Goal: Information Seeking & Learning: Learn about a topic

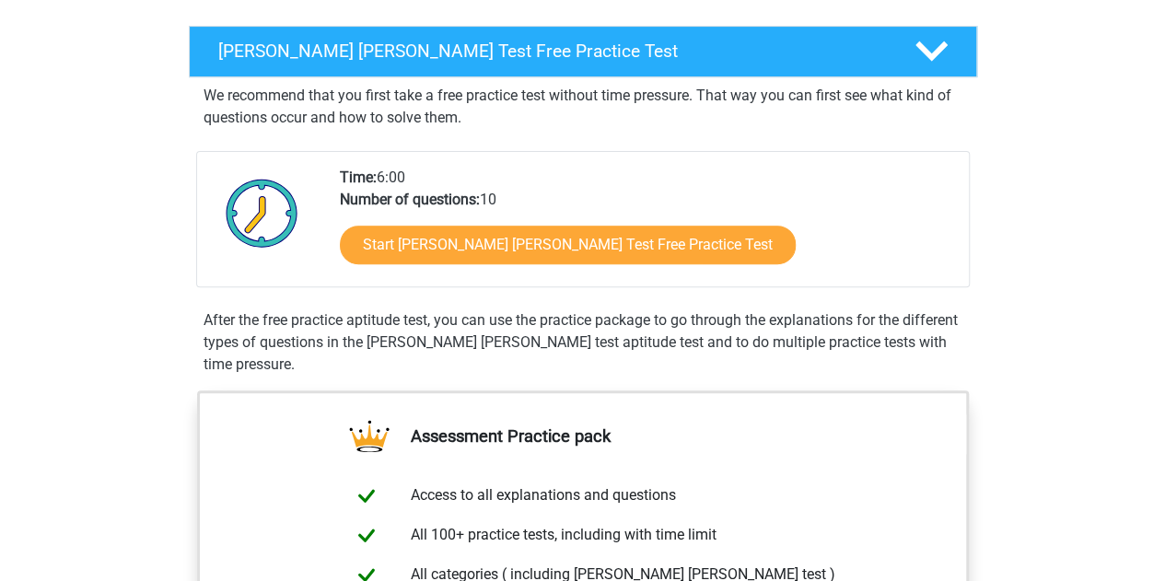
scroll to position [257, 0]
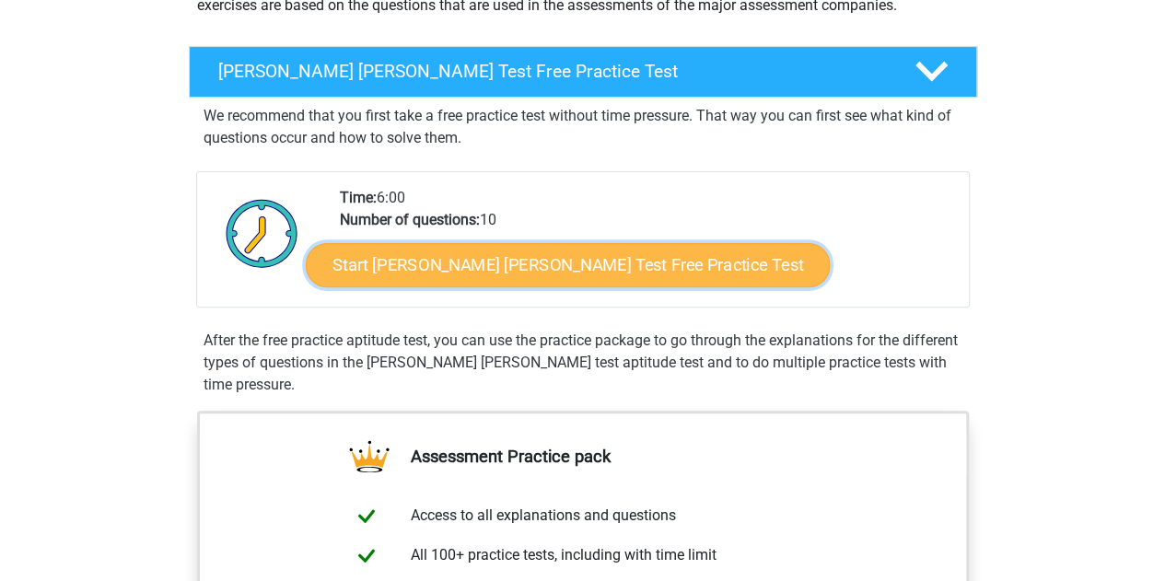
click at [604, 266] on link "Start Watson Glaser Test Free Practice Test" at bounding box center [568, 265] width 524 height 44
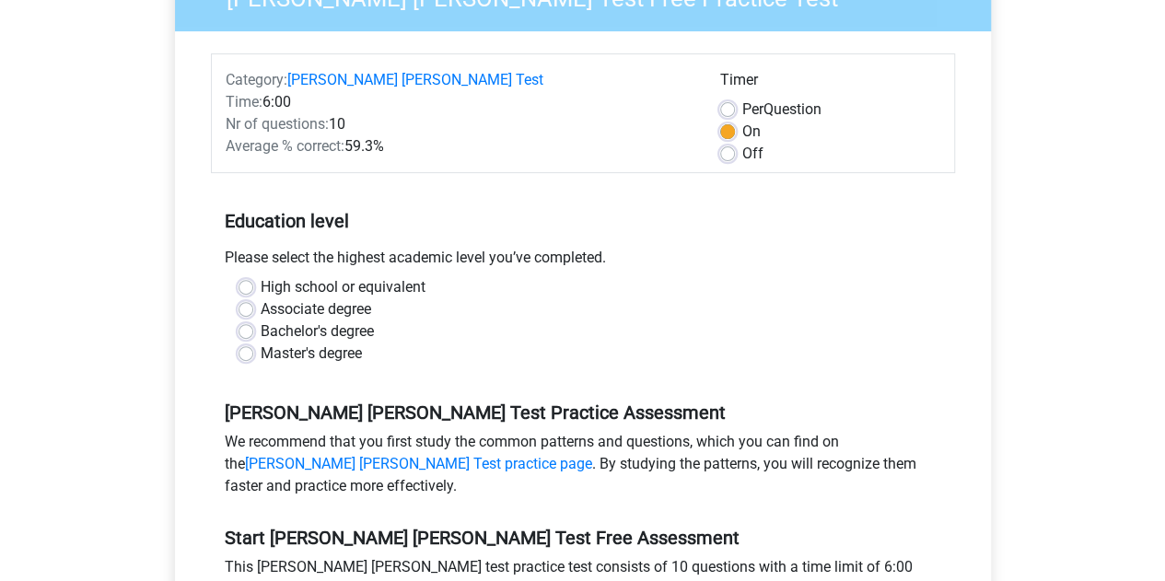
scroll to position [209, 0]
click at [261, 342] on label "Master's degree" at bounding box center [311, 353] width 101 height 22
click at [242, 342] on input "Master's degree" at bounding box center [246, 351] width 15 height 18
radio input "true"
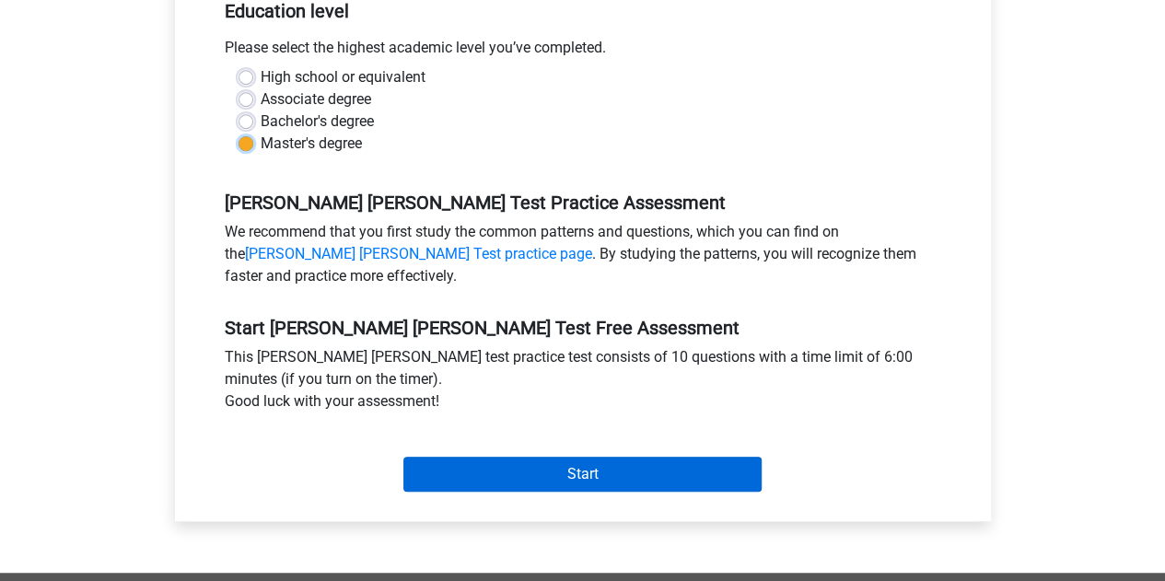
scroll to position [419, 0]
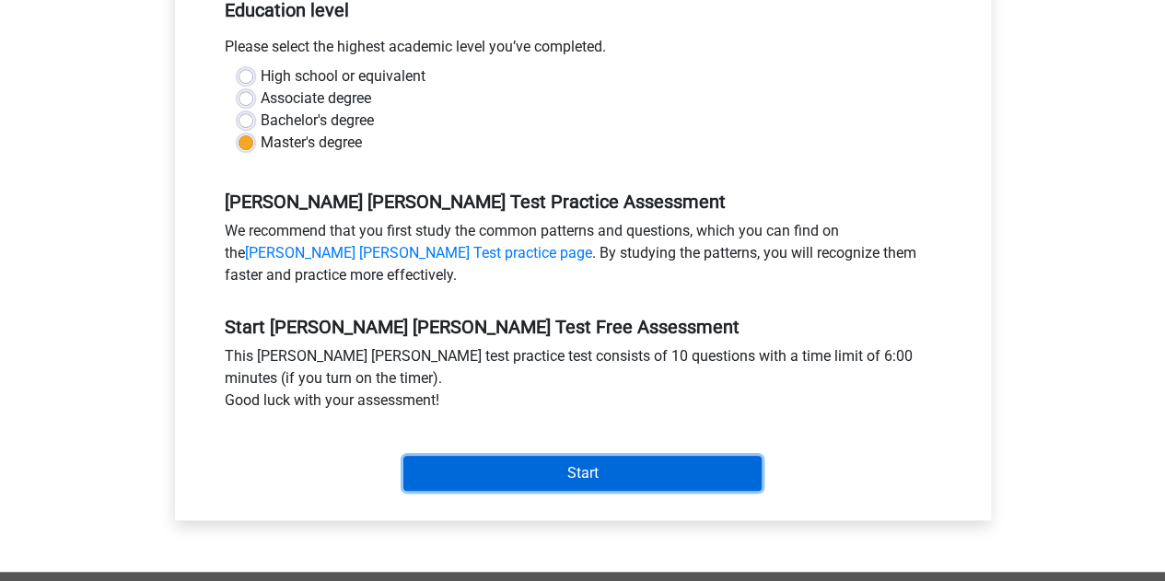
click at [548, 456] on input "Start" at bounding box center [582, 473] width 358 height 35
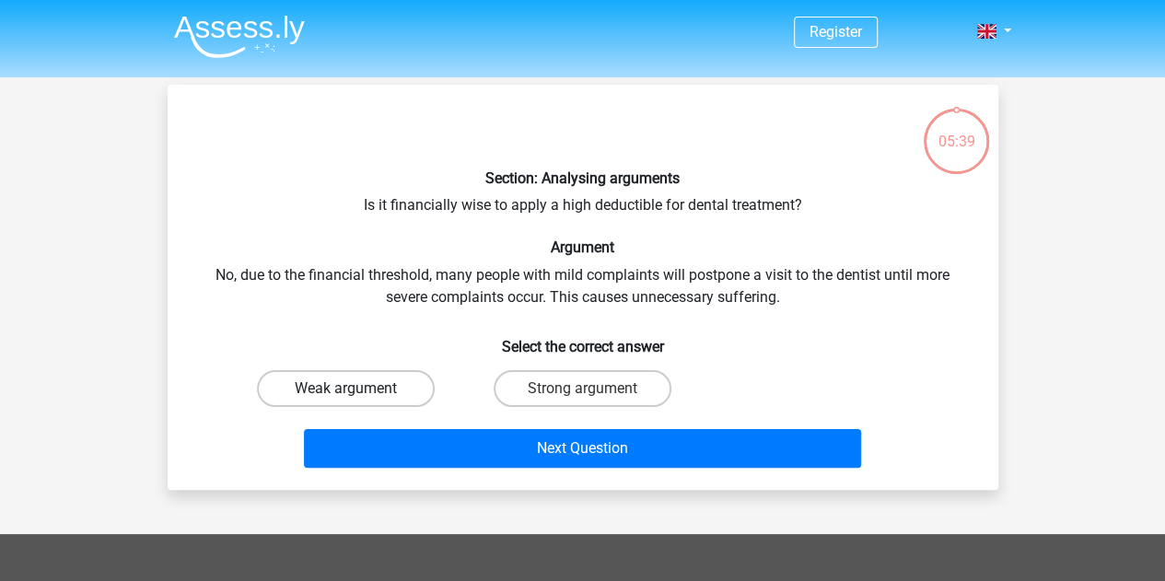
click at [390, 393] on label "Weak argument" at bounding box center [346, 388] width 178 height 37
click at [357, 393] on input "Weak argument" at bounding box center [351, 395] width 12 height 12
radio input "true"
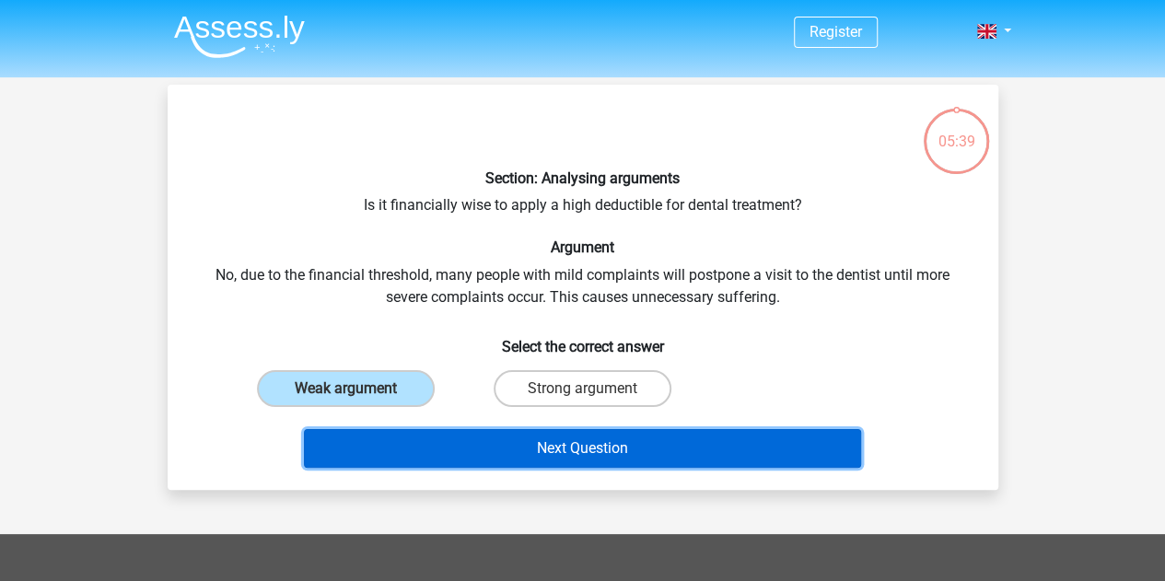
click at [452, 444] on button "Next Question" at bounding box center [582, 448] width 557 height 39
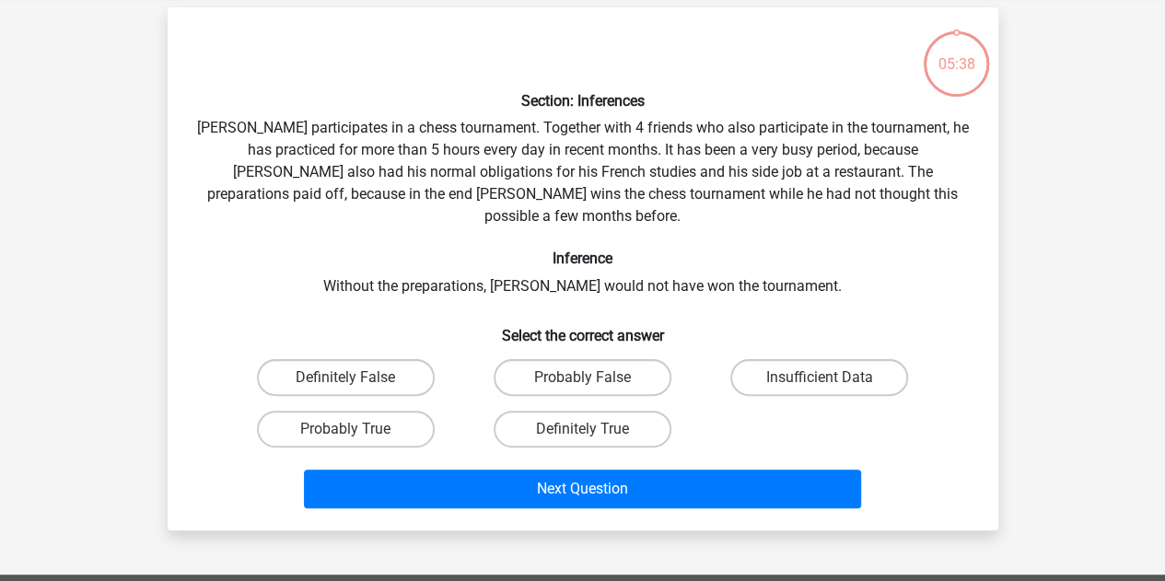
scroll to position [85, 0]
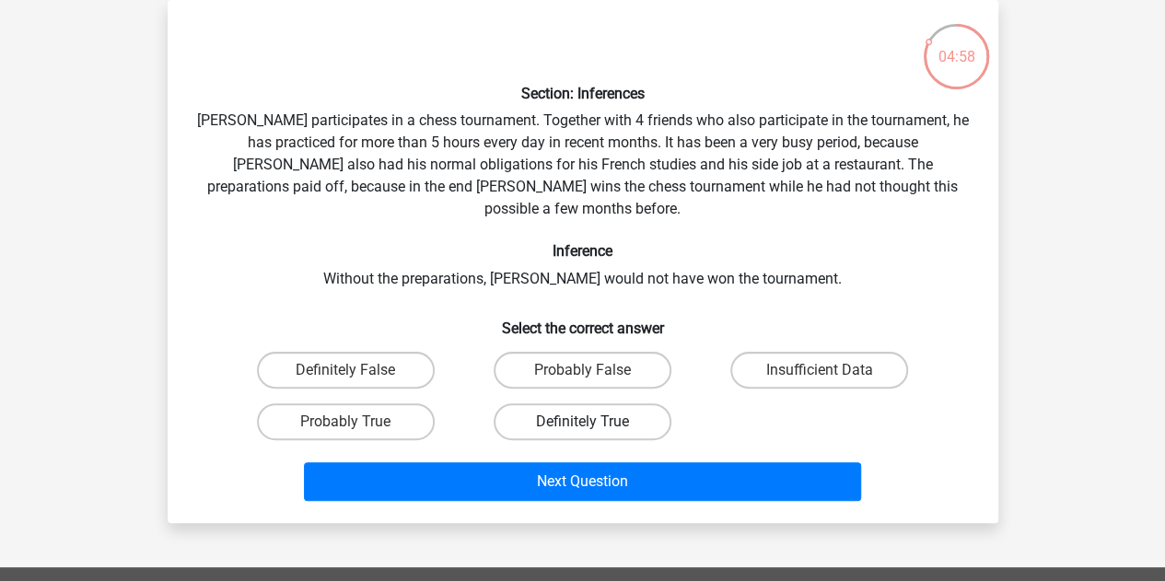
click at [504, 403] on label "Definitely True" at bounding box center [583, 421] width 178 height 37
click at [582, 422] on input "Definitely True" at bounding box center [588, 428] width 12 height 12
radio input "true"
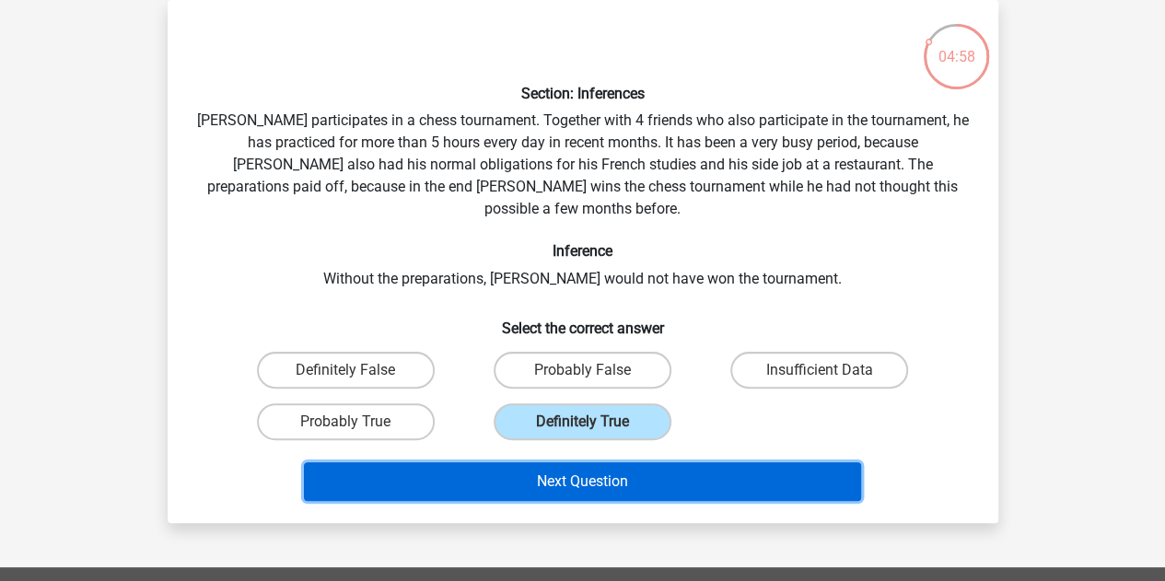
click at [536, 462] on button "Next Question" at bounding box center [582, 481] width 557 height 39
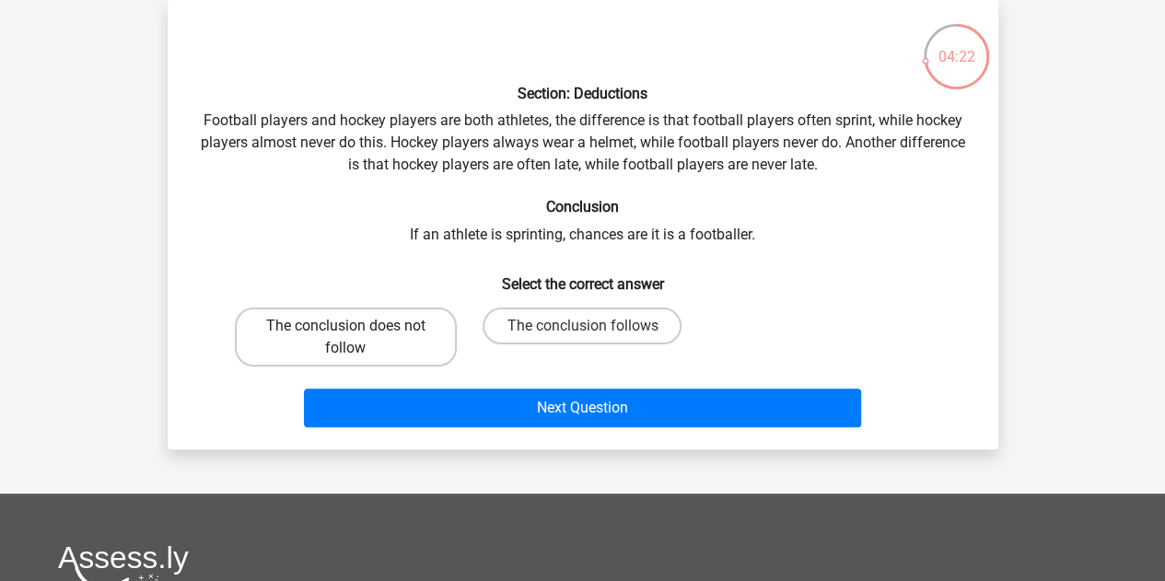
click at [393, 326] on label "The conclusion does not follow" at bounding box center [346, 337] width 222 height 59
click at [357, 326] on input "The conclusion does not follow" at bounding box center [351, 332] width 12 height 12
radio input "true"
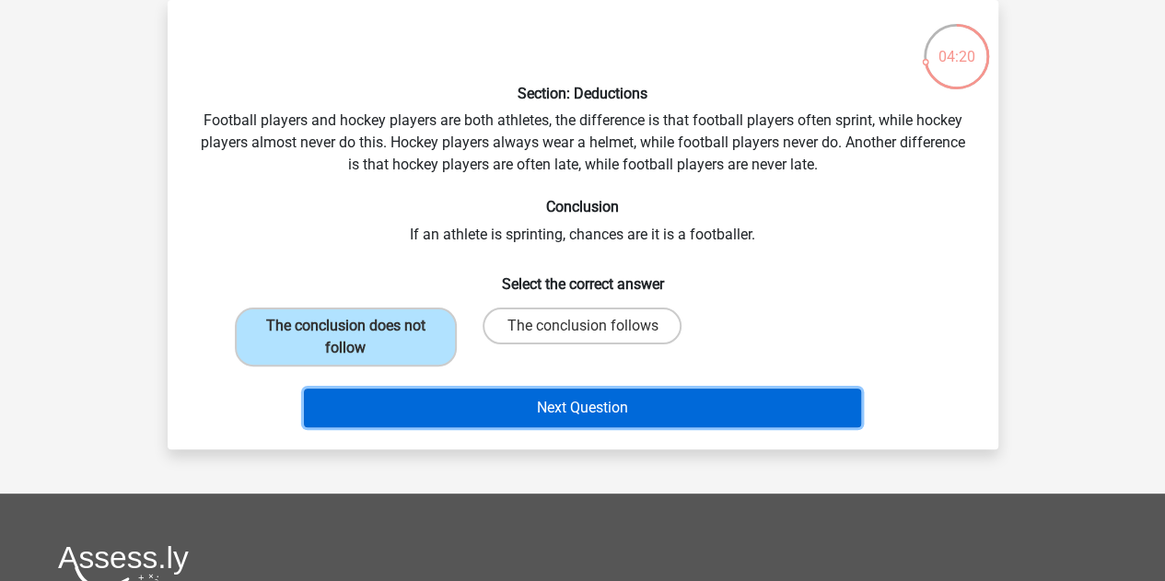
click at [509, 410] on button "Next Question" at bounding box center [582, 408] width 557 height 39
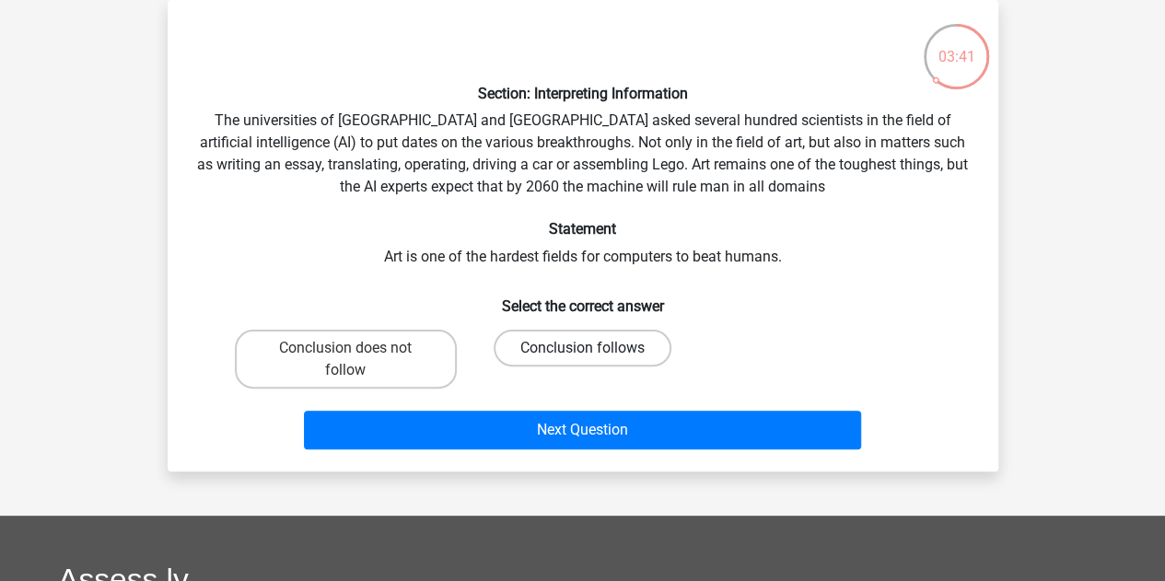
click at [522, 356] on label "Conclusion follows" at bounding box center [583, 348] width 178 height 37
click at [582, 356] on input "Conclusion follows" at bounding box center [588, 354] width 12 height 12
radio input "true"
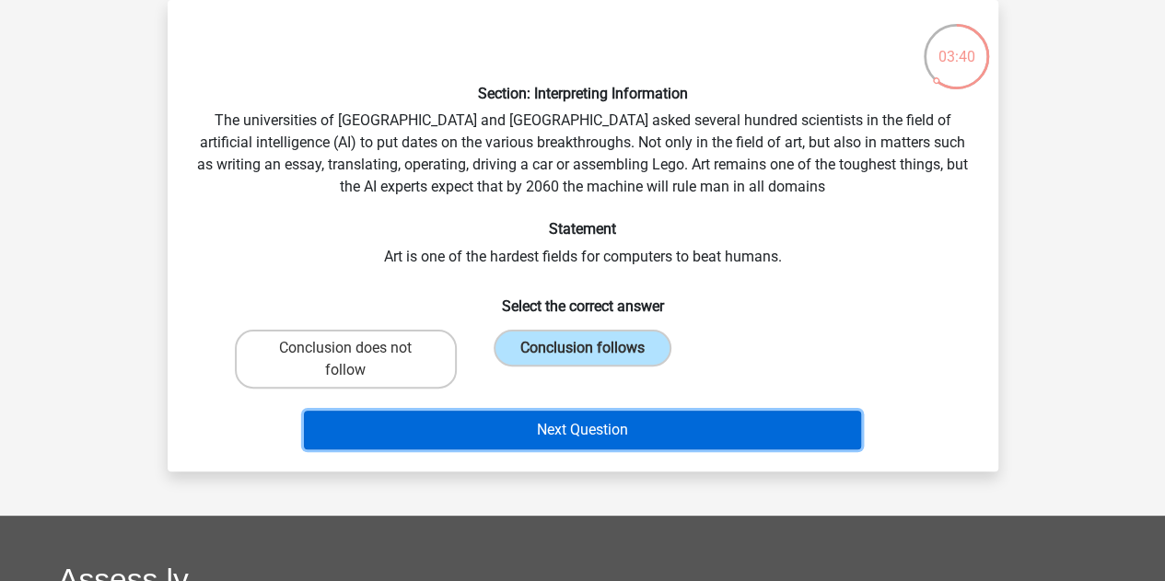
click at [584, 434] on button "Next Question" at bounding box center [582, 430] width 557 height 39
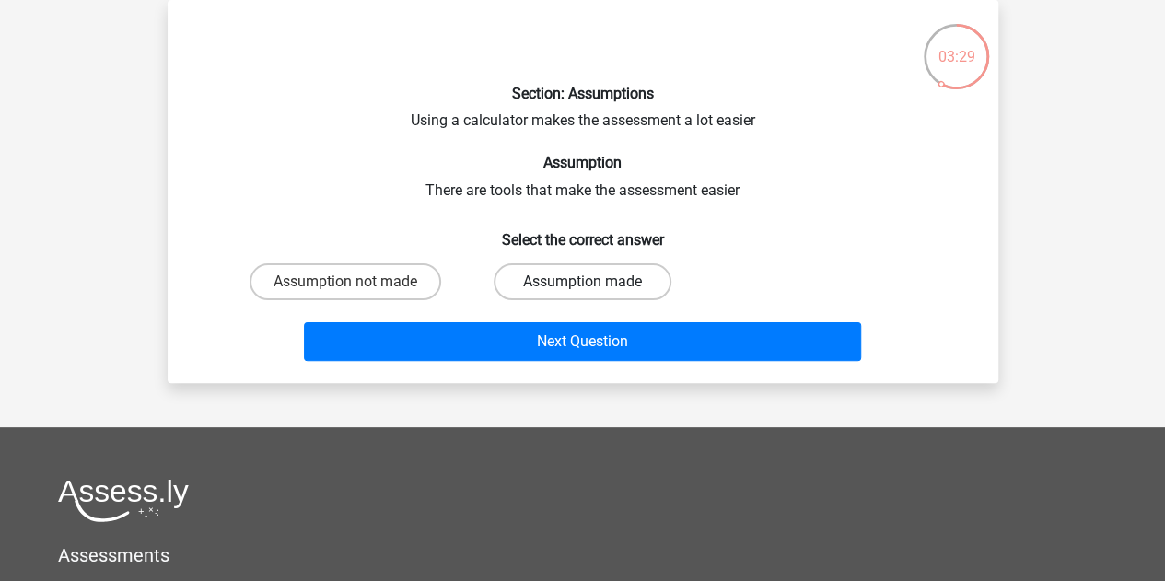
click at [540, 270] on label "Assumption made" at bounding box center [583, 281] width 178 height 37
click at [582, 282] on input "Assumption made" at bounding box center [588, 288] width 12 height 12
radio input "true"
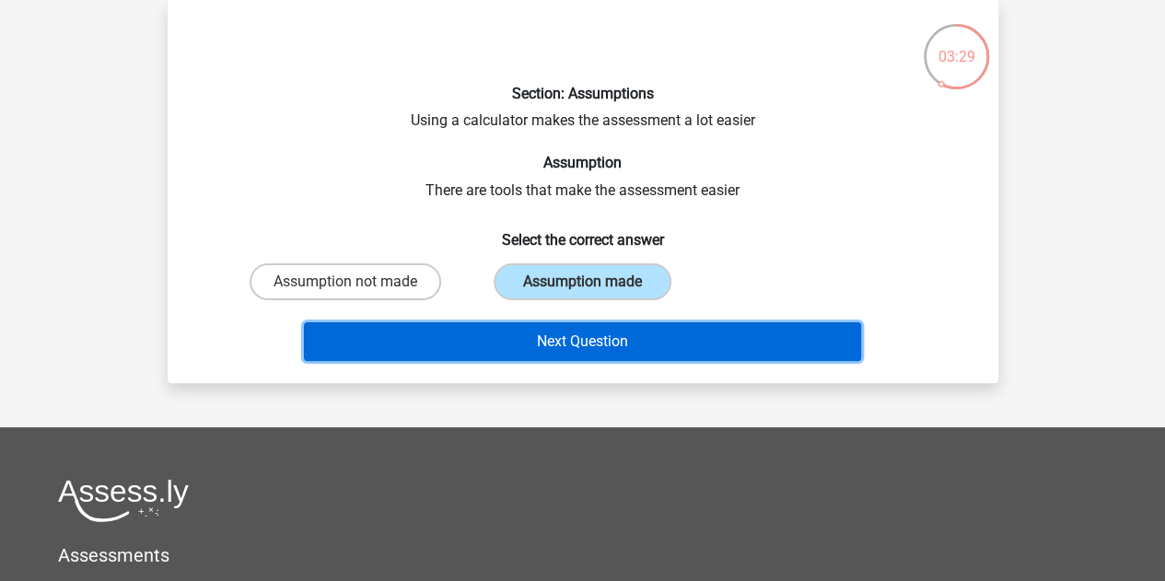
click at [591, 355] on button "Next Question" at bounding box center [582, 341] width 557 height 39
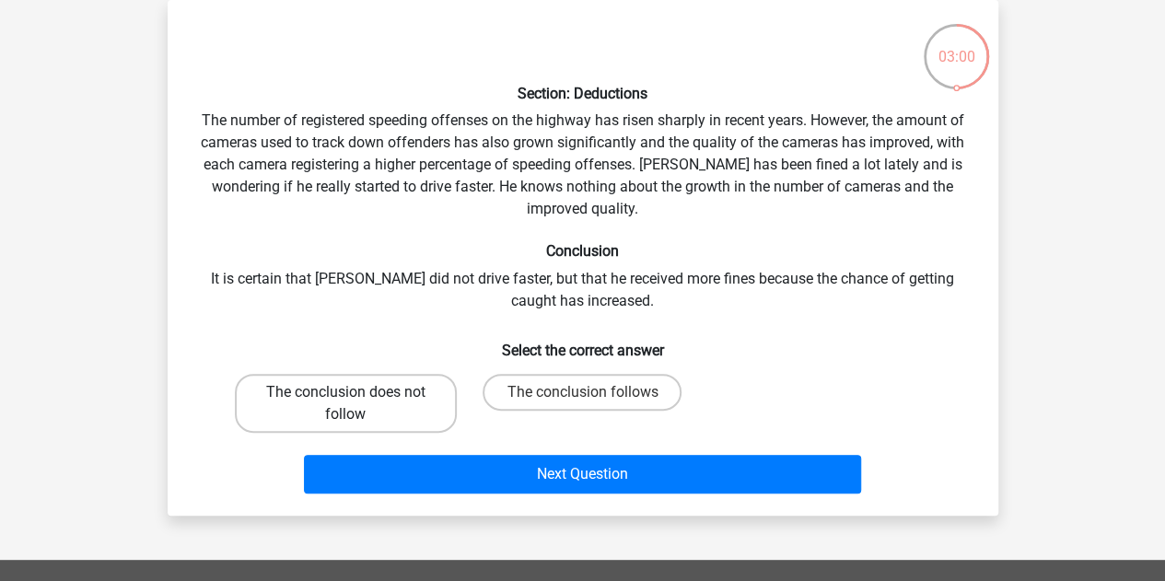
click at [361, 394] on label "The conclusion does not follow" at bounding box center [346, 403] width 222 height 59
click at [357, 394] on input "The conclusion does not follow" at bounding box center [351, 398] width 12 height 12
radio input "true"
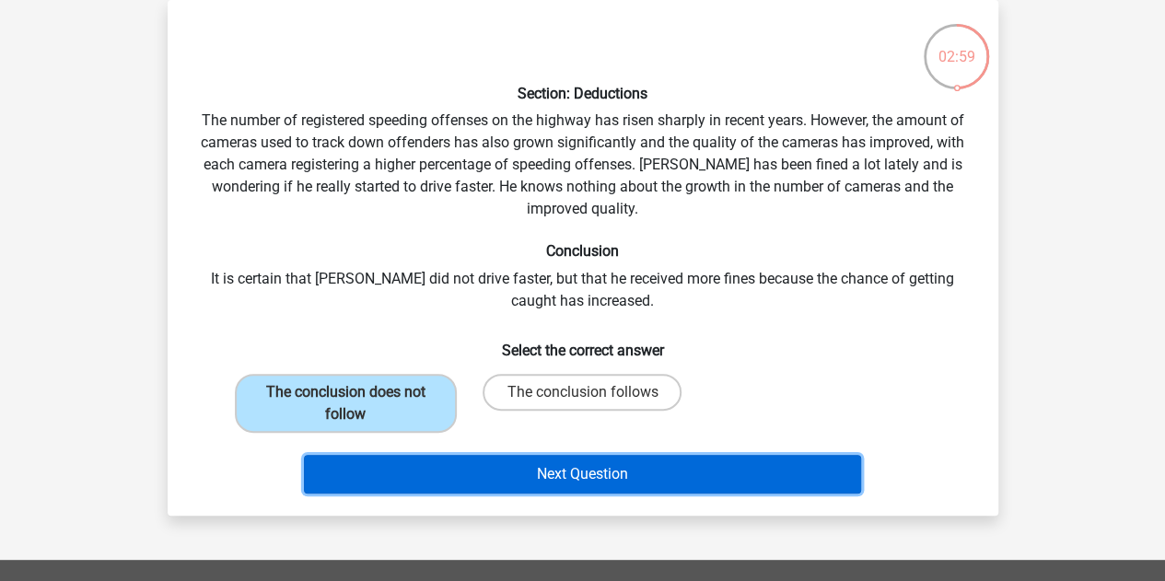
click at [492, 472] on button "Next Question" at bounding box center [582, 474] width 557 height 39
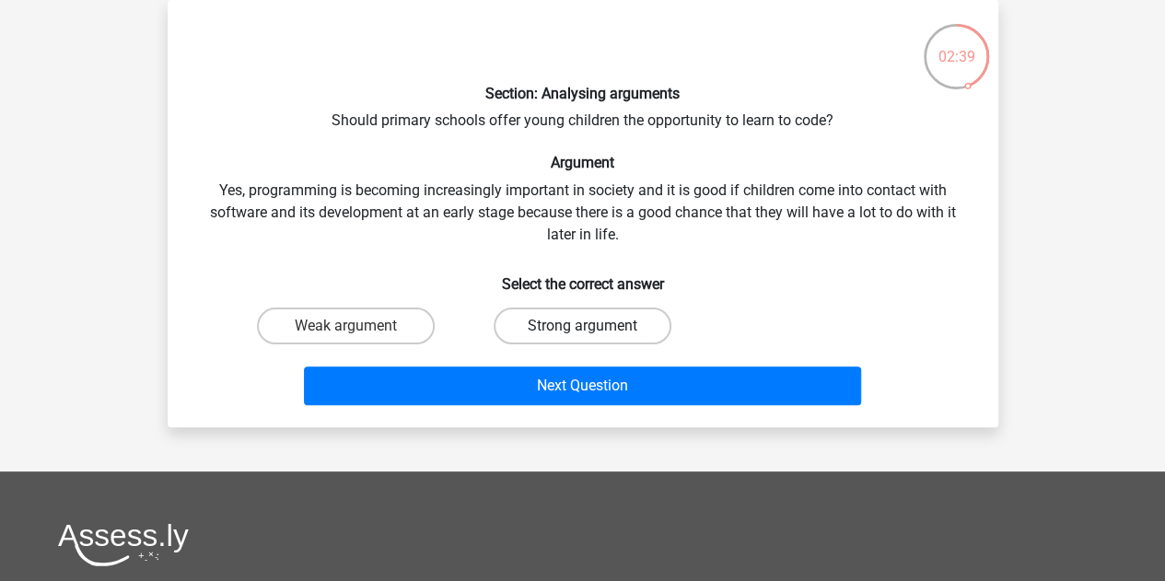
click at [527, 312] on label "Strong argument" at bounding box center [583, 326] width 178 height 37
click at [582, 326] on input "Strong argument" at bounding box center [588, 332] width 12 height 12
radio input "true"
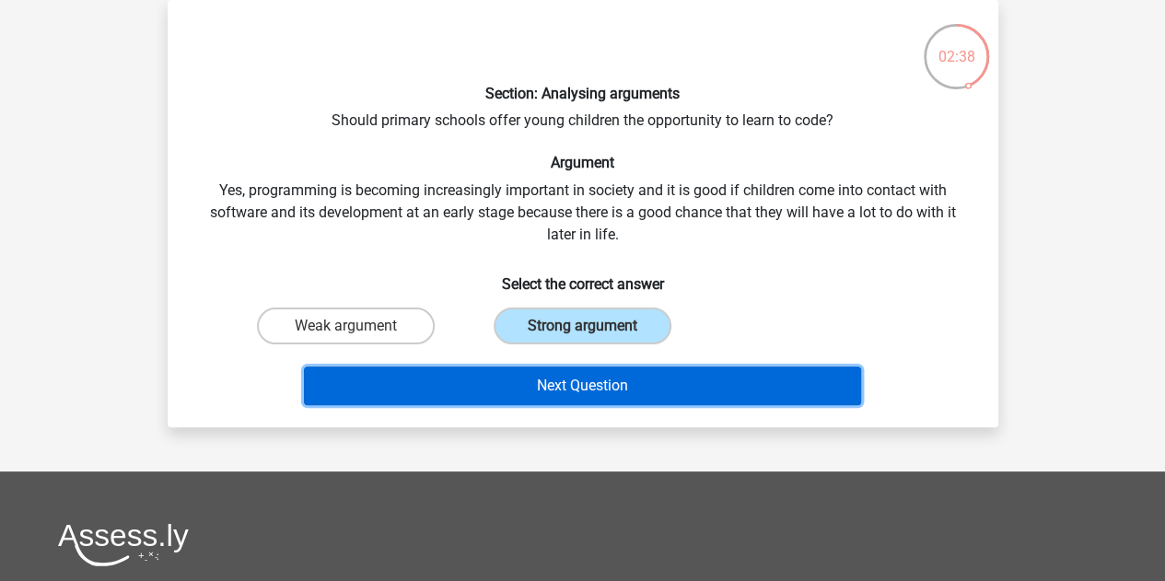
click at [576, 388] on button "Next Question" at bounding box center [582, 386] width 557 height 39
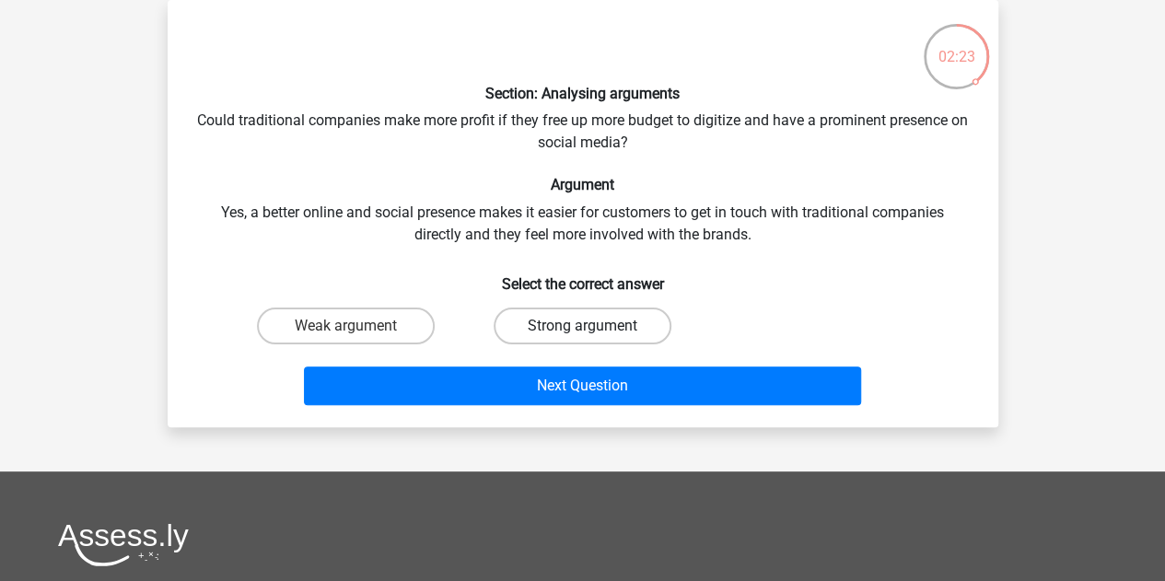
click at [578, 325] on label "Strong argument" at bounding box center [583, 326] width 178 height 37
click at [582, 326] on input "Strong argument" at bounding box center [588, 332] width 12 height 12
radio input "true"
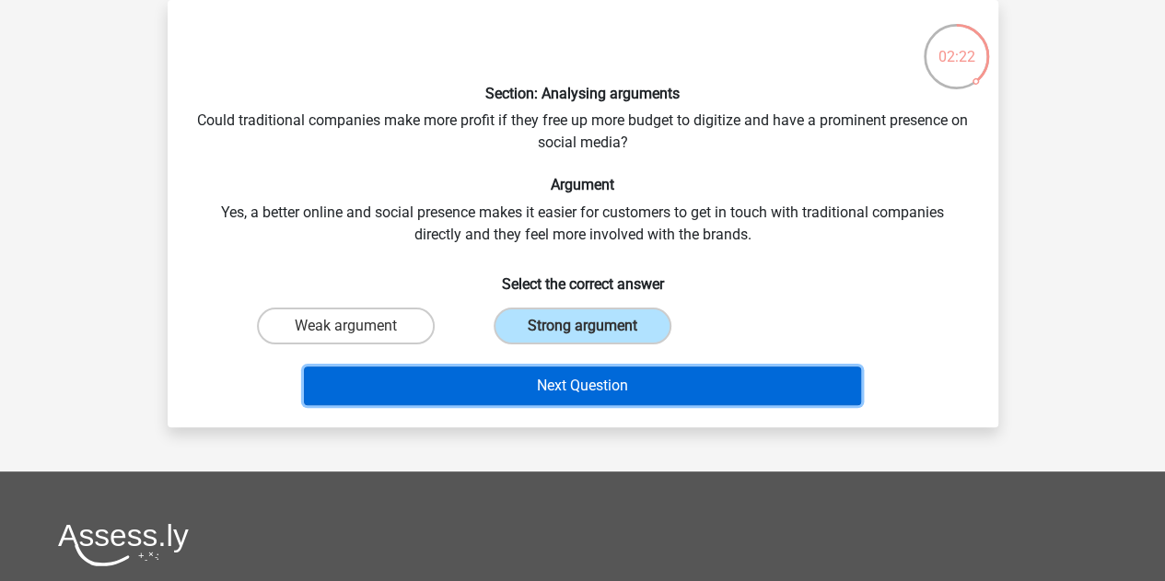
click at [598, 379] on button "Next Question" at bounding box center [582, 386] width 557 height 39
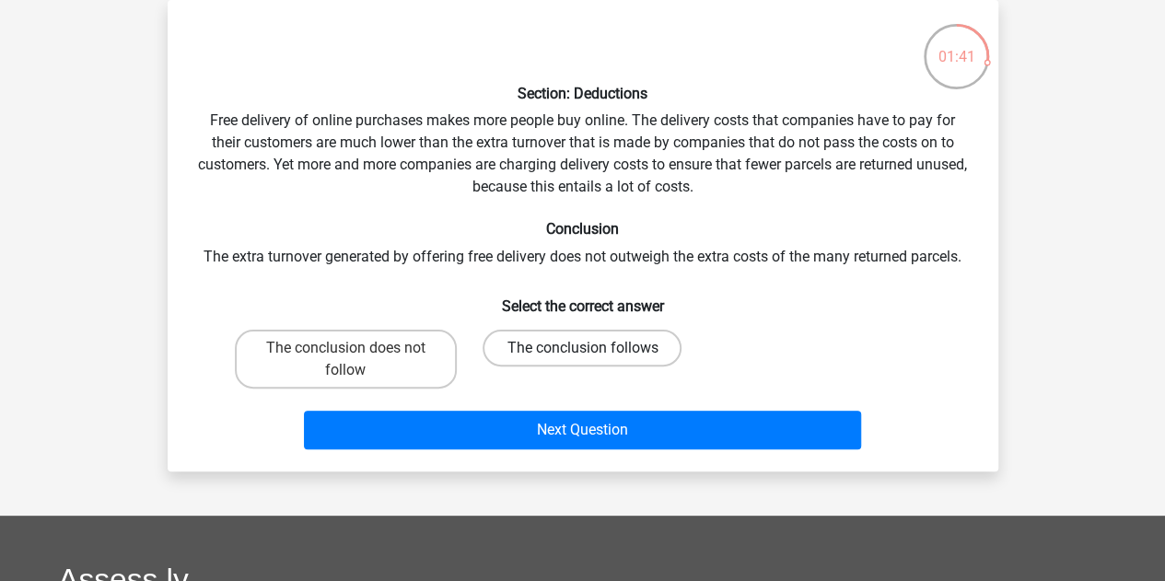
click at [564, 347] on label "The conclusion follows" at bounding box center [582, 348] width 199 height 37
click at [582, 348] on input "The conclusion follows" at bounding box center [588, 354] width 12 height 12
radio input "true"
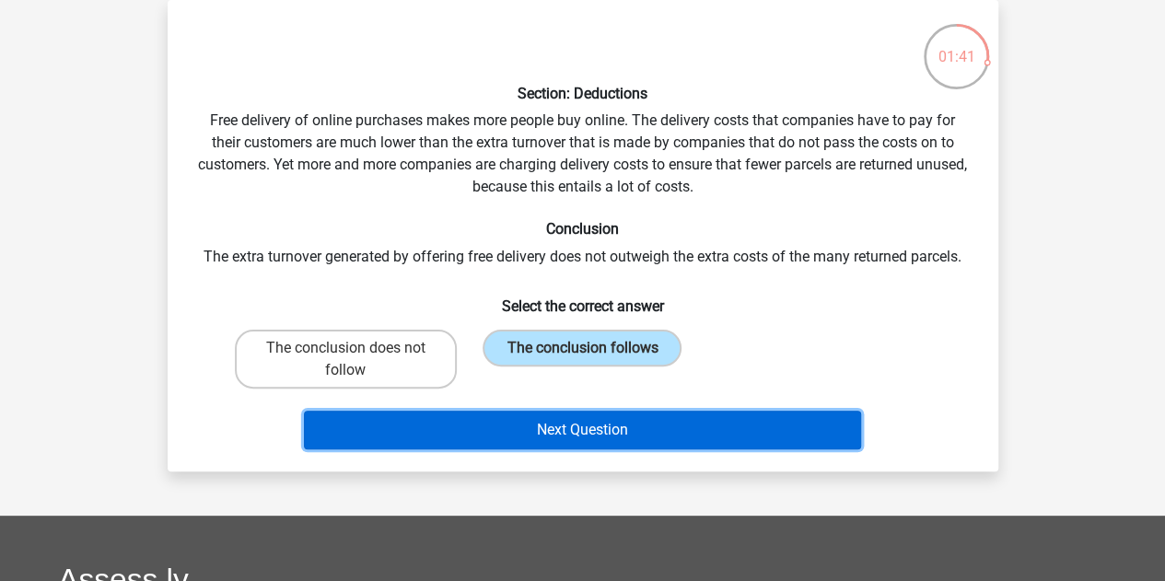
click at [591, 421] on button "Next Question" at bounding box center [582, 430] width 557 height 39
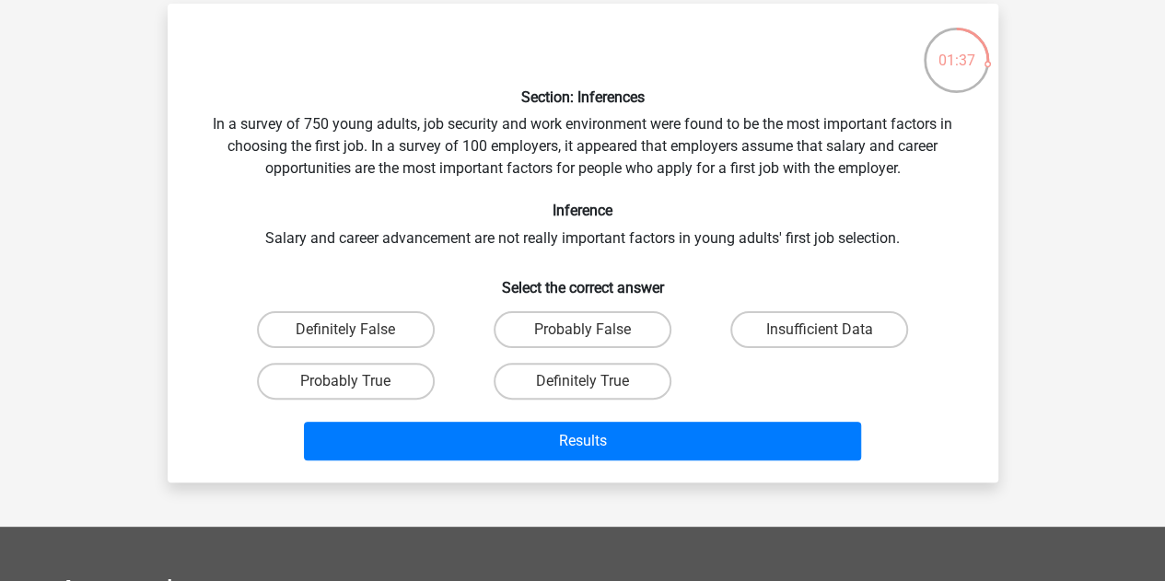
scroll to position [84, 0]
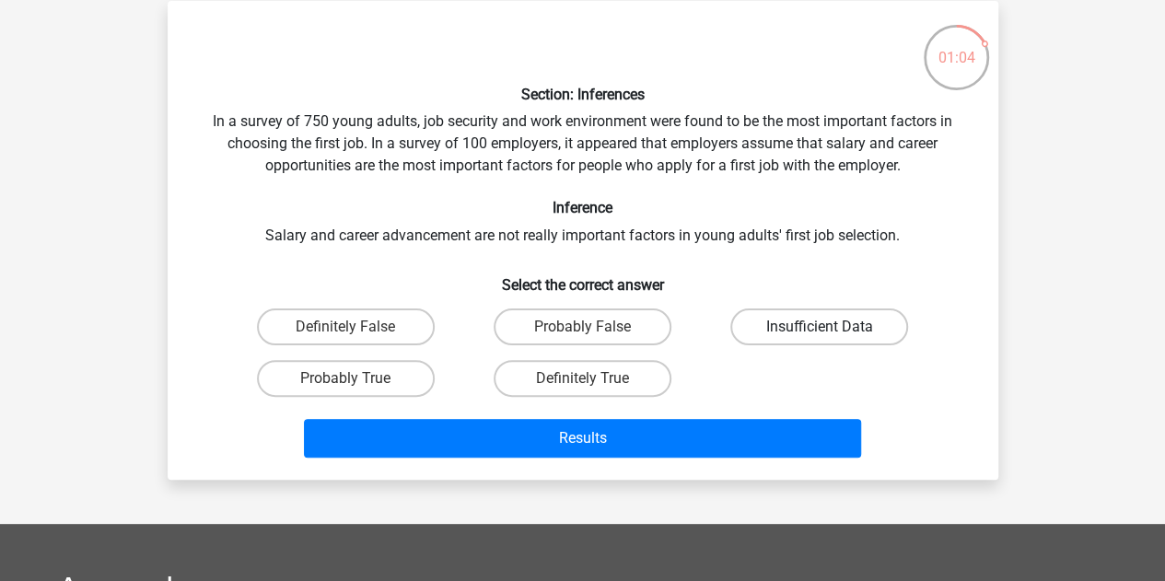
click at [799, 329] on label "Insufficient Data" at bounding box center [819, 327] width 178 height 37
click at [820, 329] on input "Insufficient Data" at bounding box center [826, 333] width 12 height 12
radio input "true"
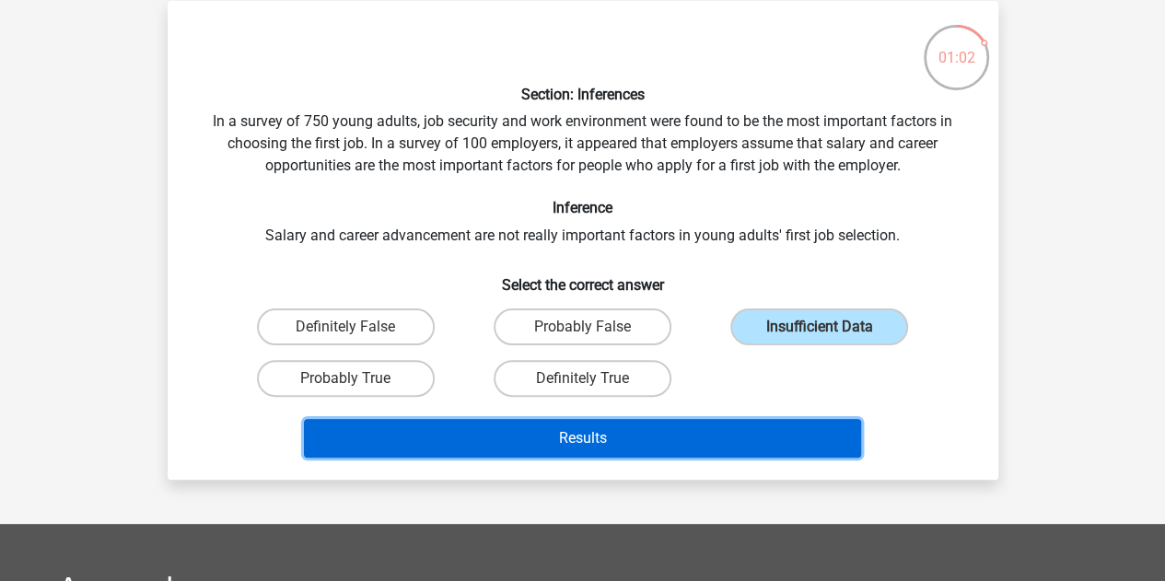
click at [695, 435] on button "Results" at bounding box center [582, 438] width 557 height 39
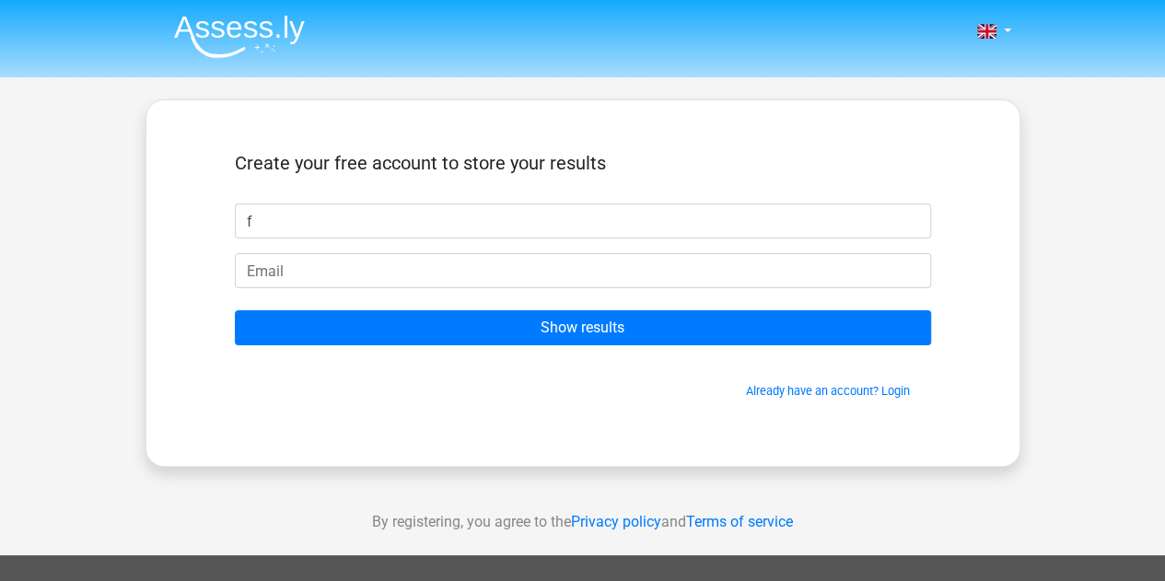
type input "Federico"
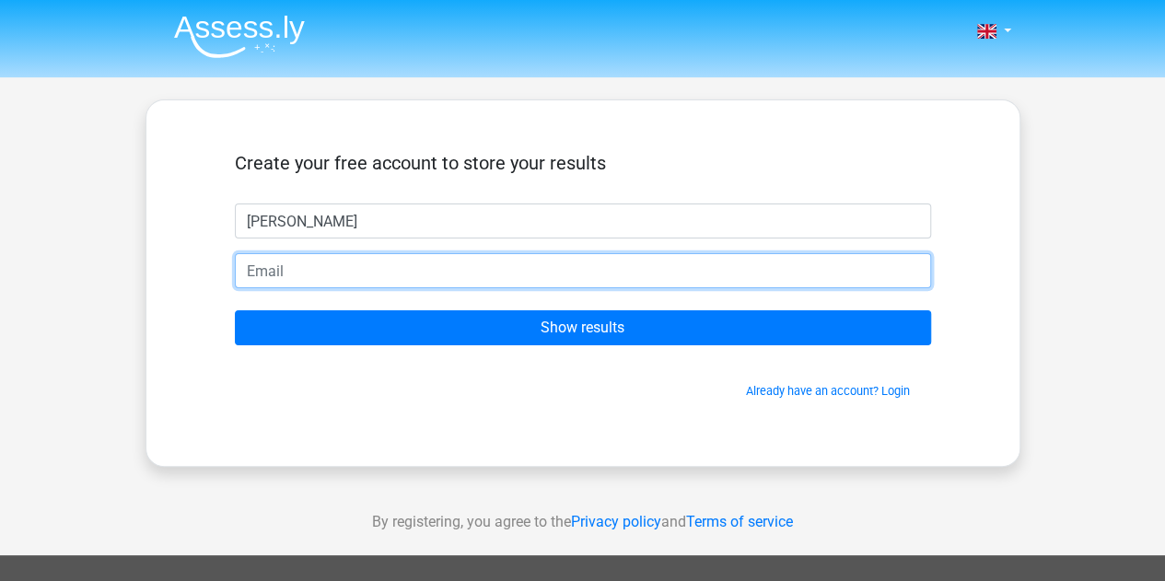
click at [319, 274] on input "email" at bounding box center [583, 270] width 696 height 35
type input "federico.fontolan@gmail.com"
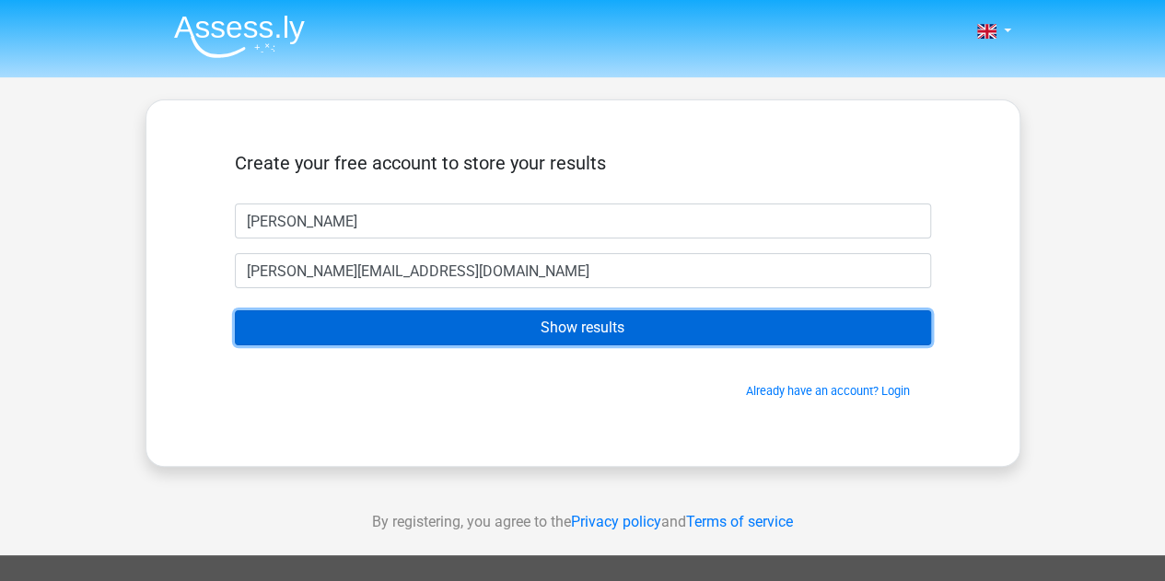
click at [502, 325] on input "Show results" at bounding box center [583, 327] width 696 height 35
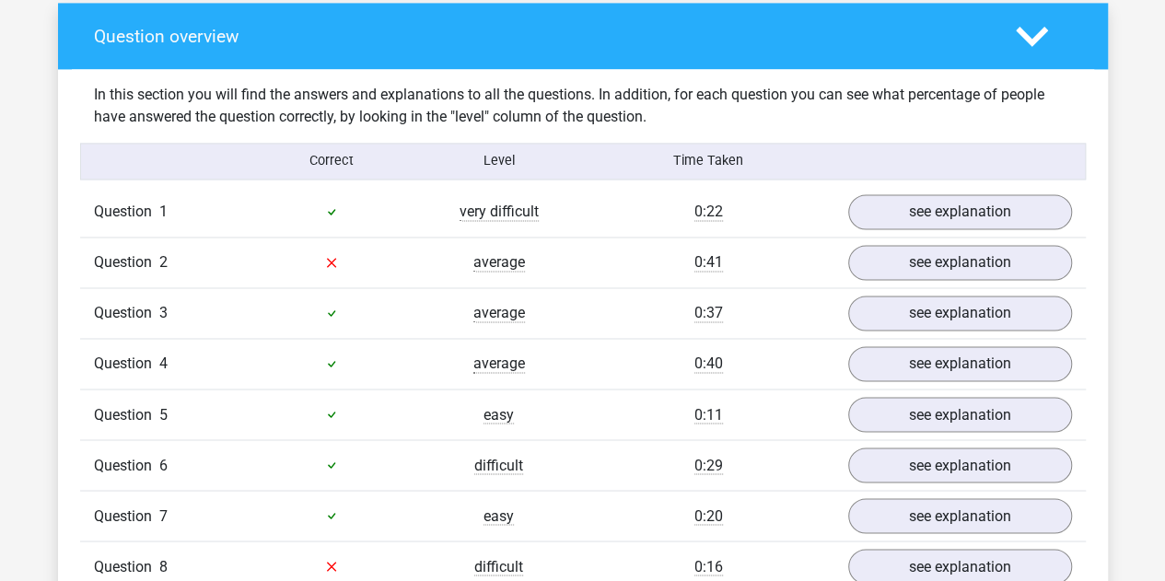
scroll to position [1446, 0]
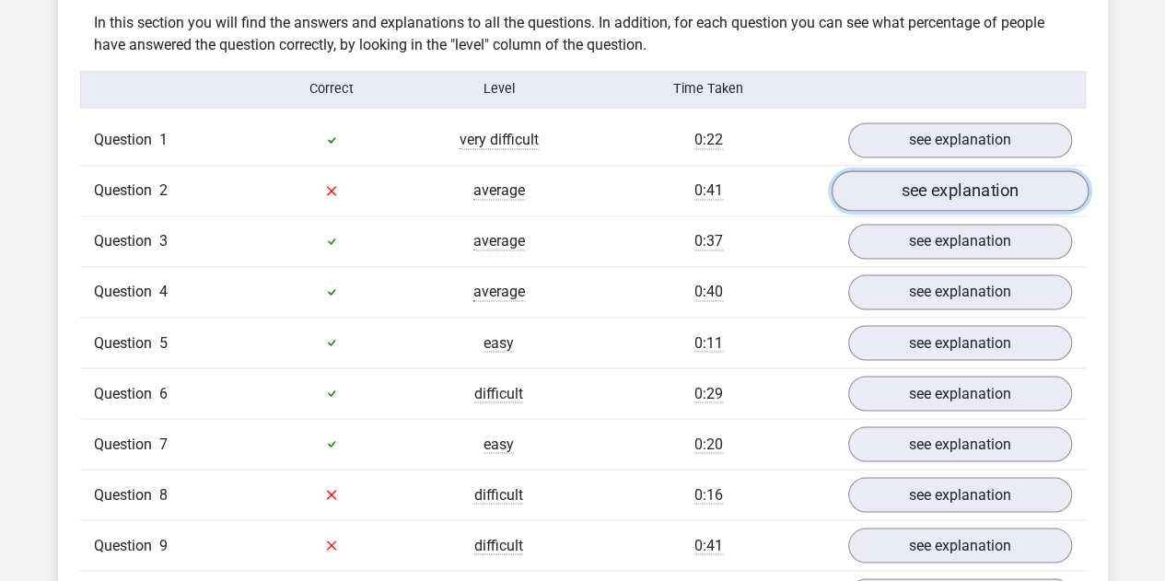
click at [959, 183] on link "see explanation" at bounding box center [959, 190] width 257 height 41
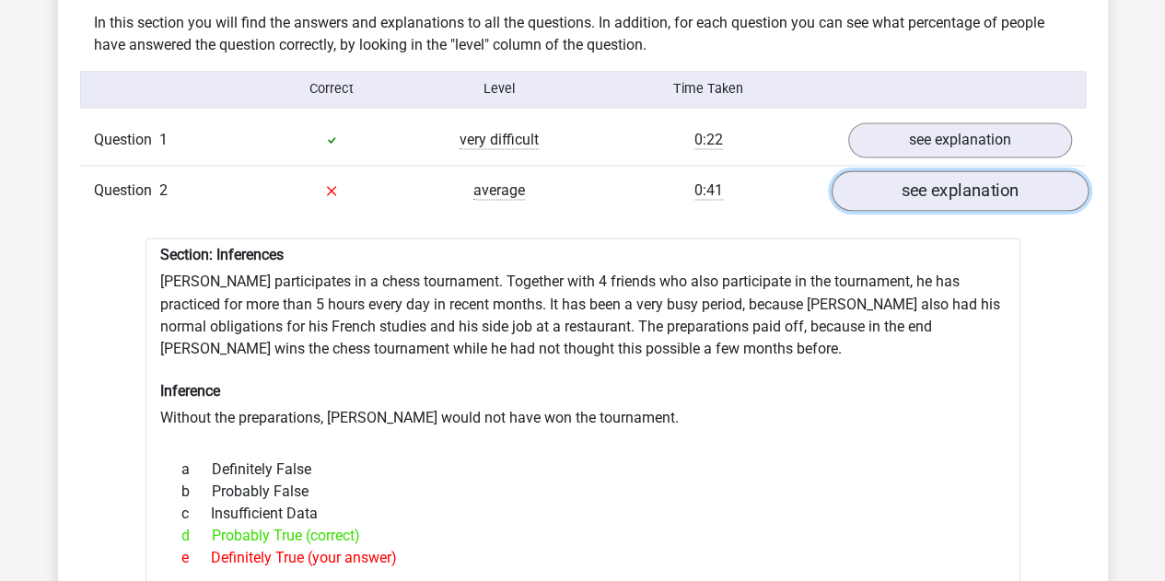
click at [926, 182] on link "see explanation" at bounding box center [959, 190] width 257 height 41
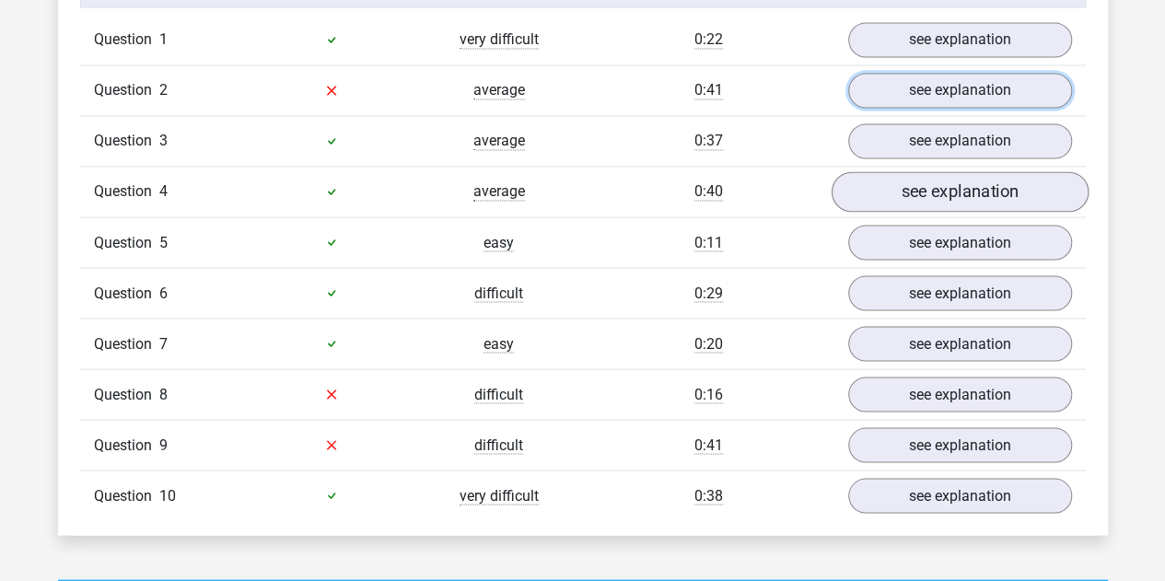
scroll to position [1547, 0]
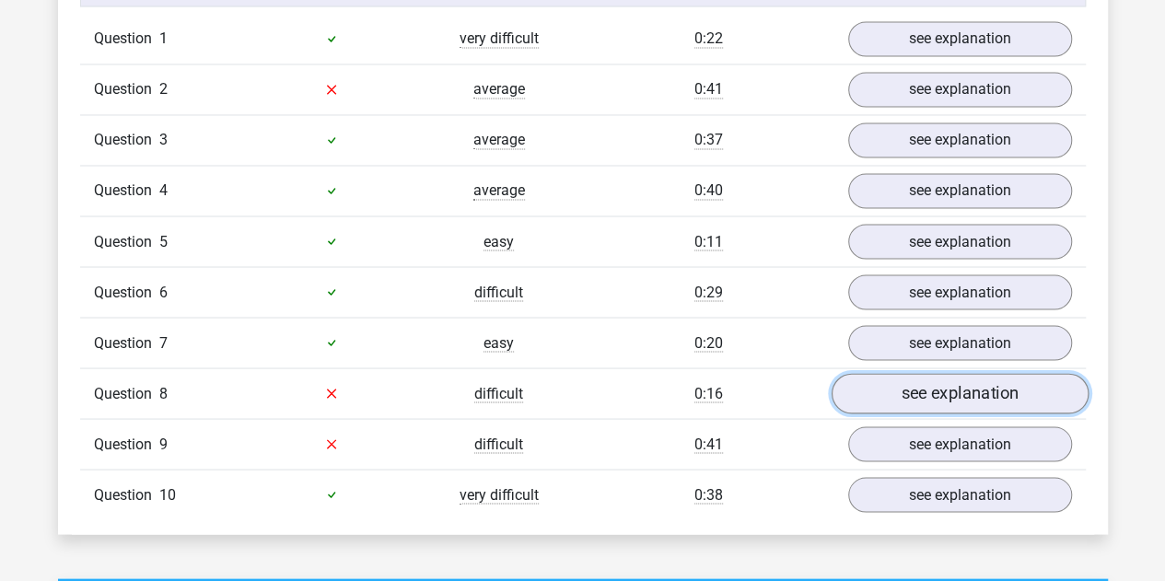
click at [933, 373] on link "see explanation" at bounding box center [959, 393] width 257 height 41
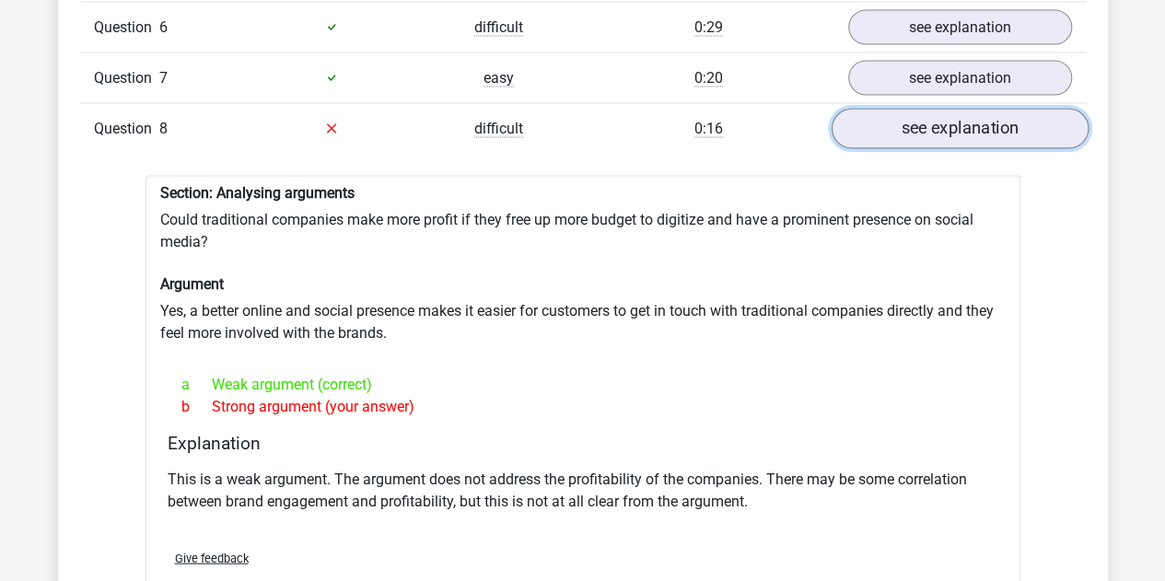
scroll to position [1815, 0]
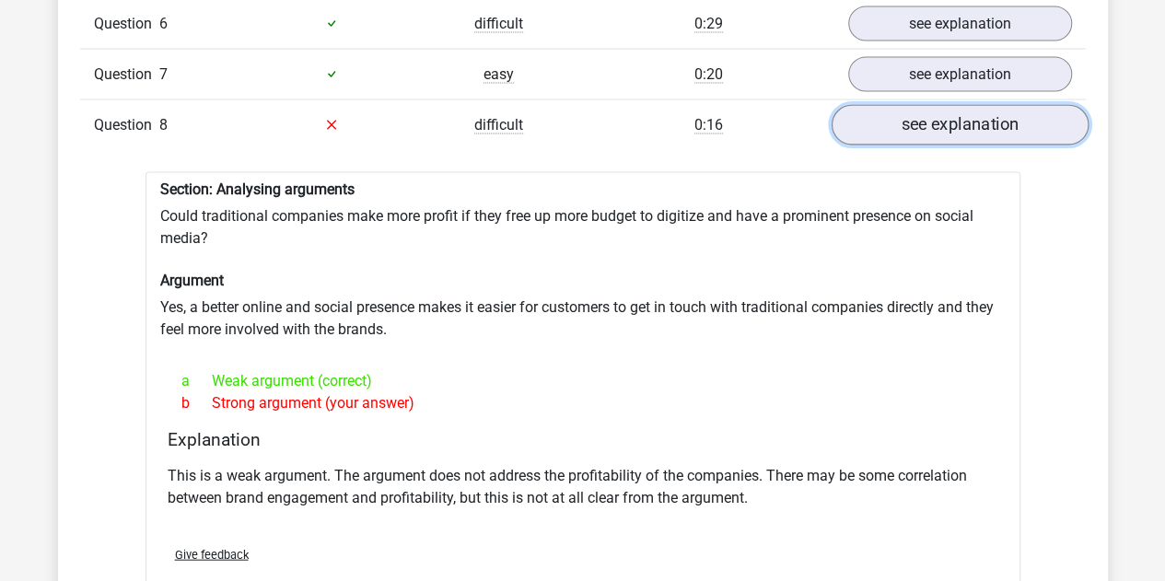
click at [935, 106] on link "see explanation" at bounding box center [959, 125] width 257 height 41
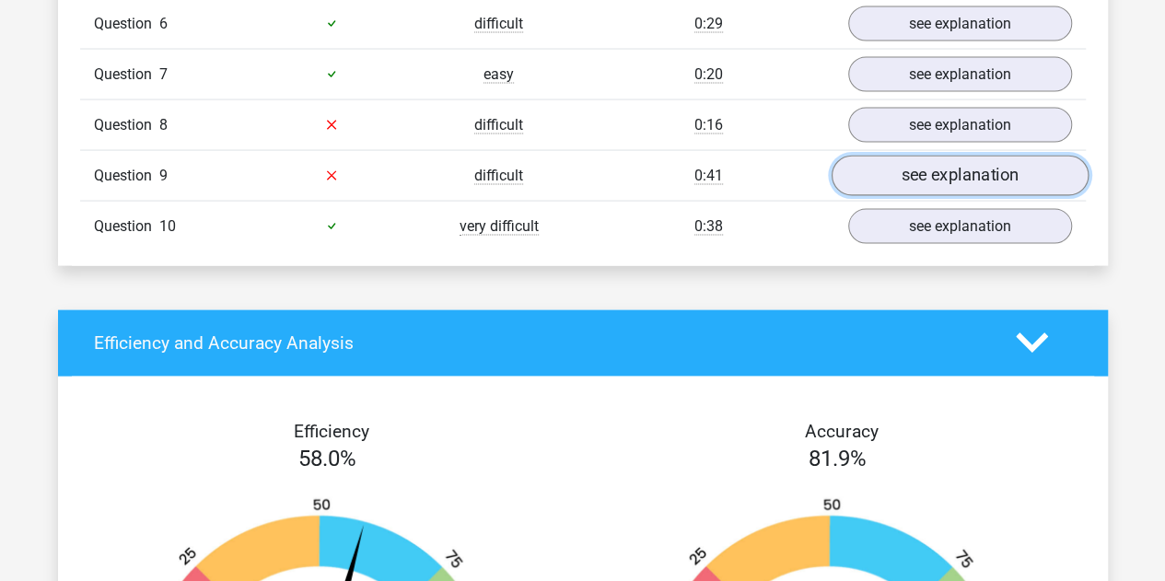
click at [938, 163] on link "see explanation" at bounding box center [959, 176] width 257 height 41
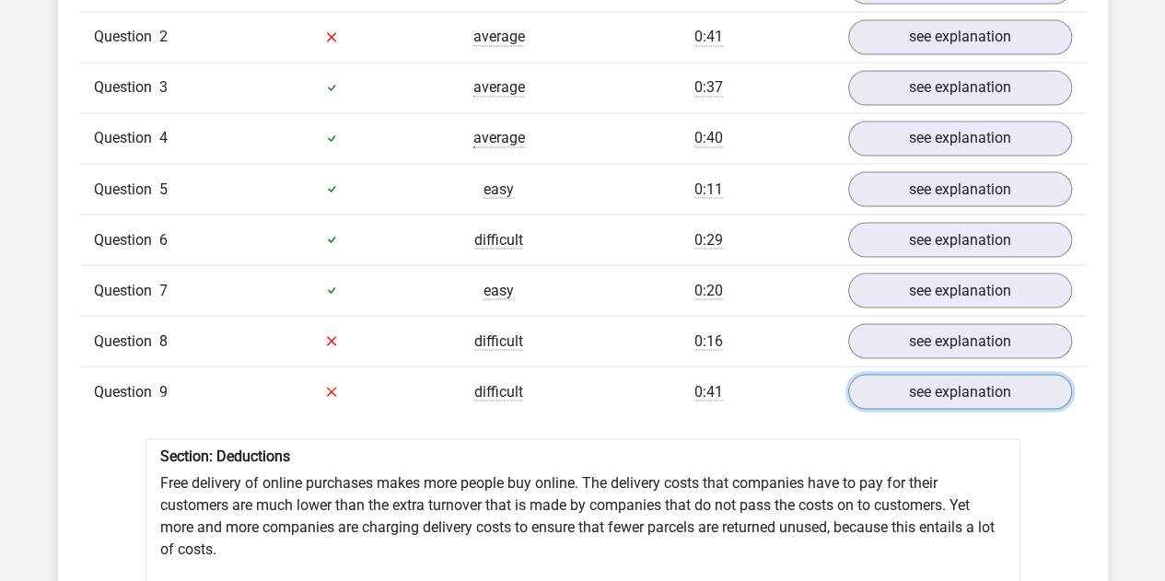
scroll to position [1599, 0]
click at [926, 372] on link "see explanation" at bounding box center [959, 392] width 257 height 41
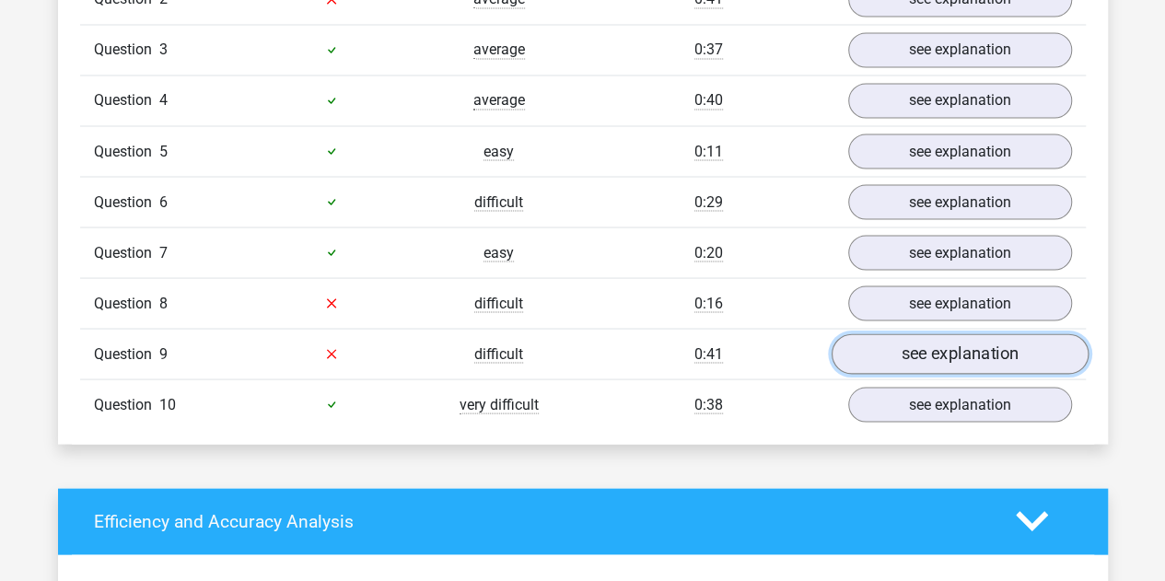
scroll to position [1641, 0]
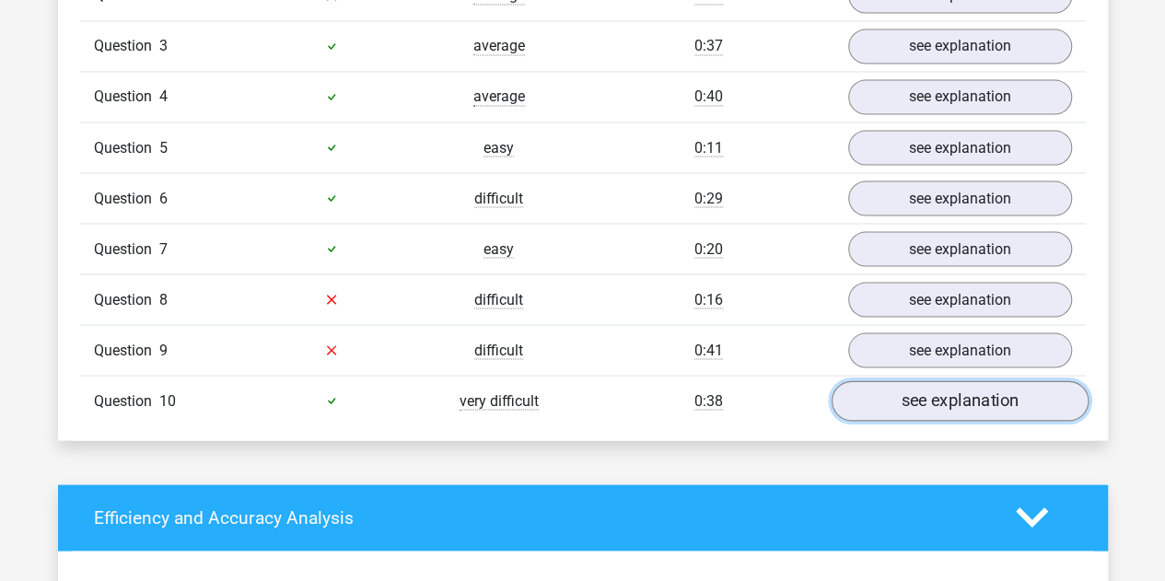
click at [922, 380] on link "see explanation" at bounding box center [959, 400] width 257 height 41
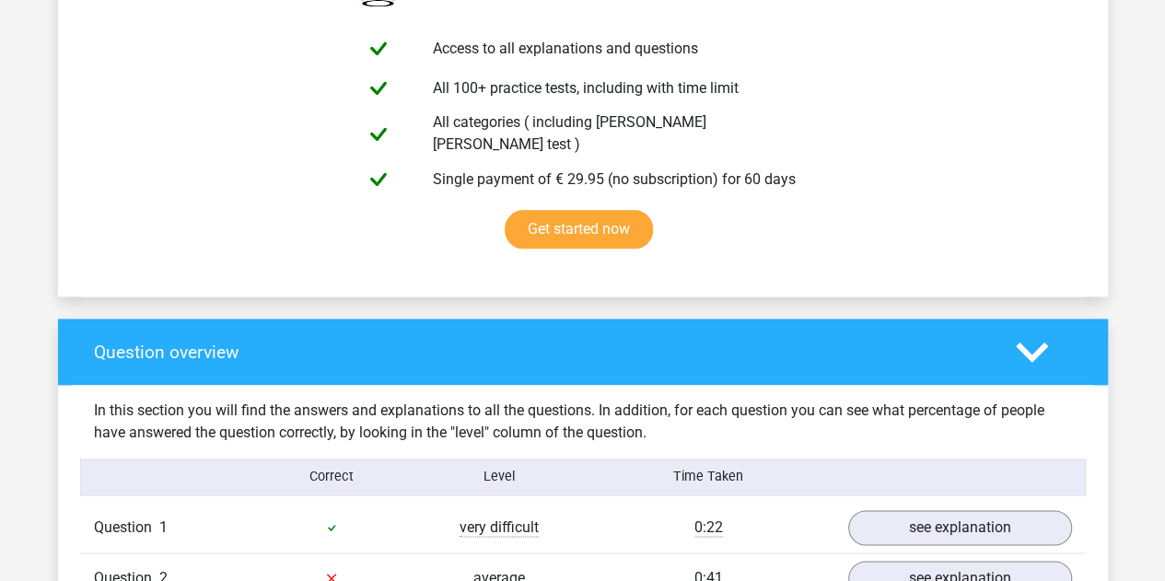
scroll to position [492, 0]
